Goal: Browse casually

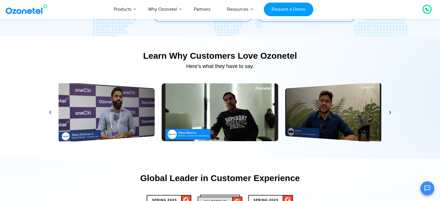
scroll to position [2727, 0]
click at [389, 110] on icon "Next slide" at bounding box center [390, 112] width 4 height 4
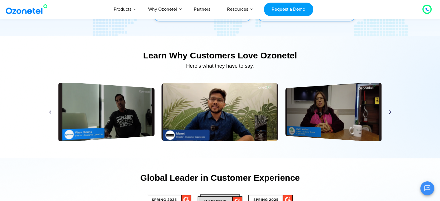
click at [389, 110] on icon "Next slide" at bounding box center [390, 112] width 4 height 4
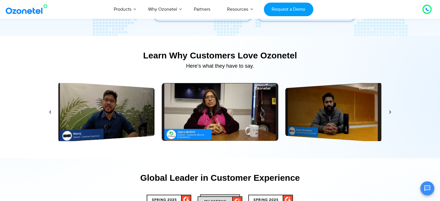
click at [389, 110] on icon "Next slide" at bounding box center [390, 112] width 4 height 4
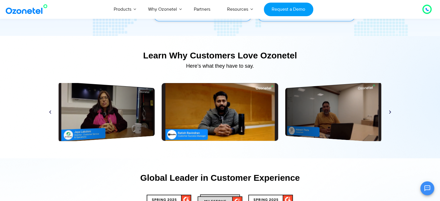
click at [389, 110] on icon "Next slide" at bounding box center [390, 112] width 4 height 4
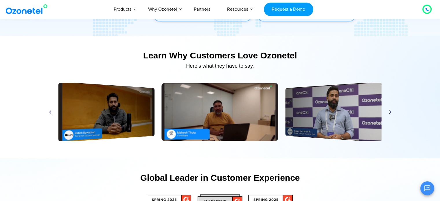
click at [389, 110] on icon "Next slide" at bounding box center [390, 112] width 4 height 4
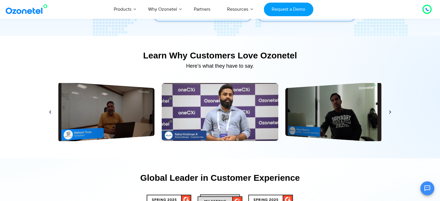
click at [389, 110] on icon "Next slide" at bounding box center [390, 112] width 4 height 4
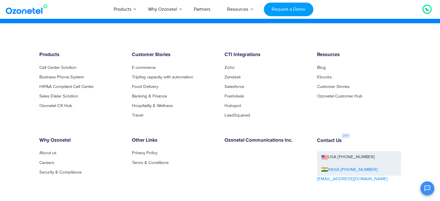
scroll to position [3137, 0]
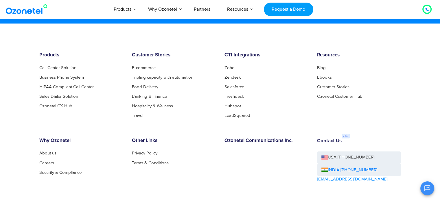
drag, startPoint x: 129, startPoint y: 59, endPoint x: 143, endPoint y: 47, distance: 18.1
click at [129, 59] on div "Customer Stories E-commerce Tripling capacity with automation Food Delivery Ban…" at bounding box center [174, 84] width 93 height 65
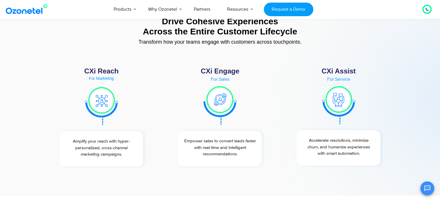
scroll to position [2078, 0]
